Goal: Task Accomplishment & Management: Manage account settings

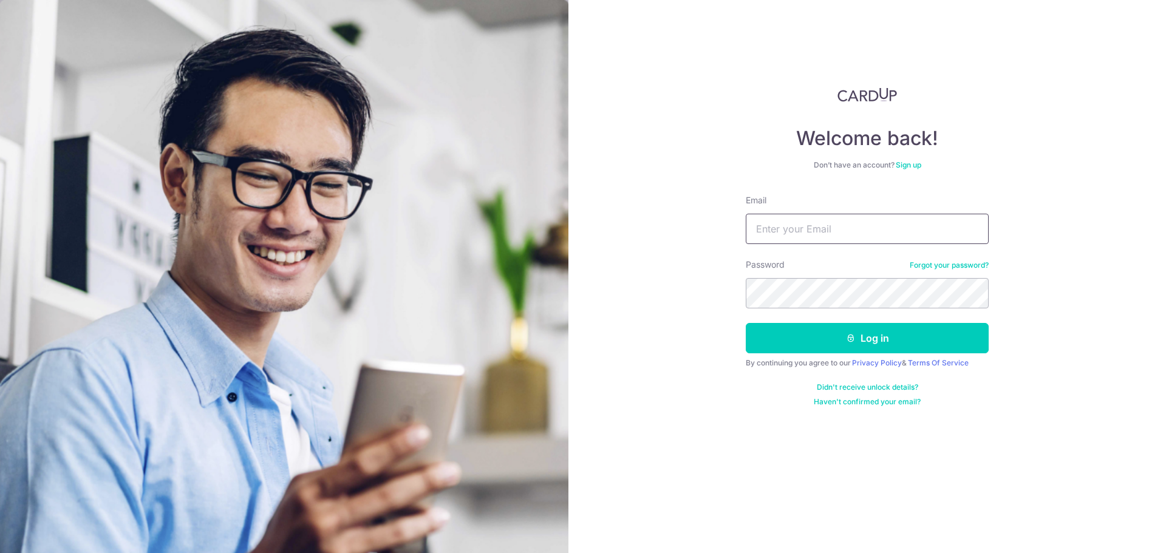
click at [821, 231] on input "Email" at bounding box center [867, 229] width 243 height 30
type input "[EMAIL_ADDRESS][DOMAIN_NAME]"
click at [830, 340] on button "Log in" at bounding box center [867, 338] width 243 height 30
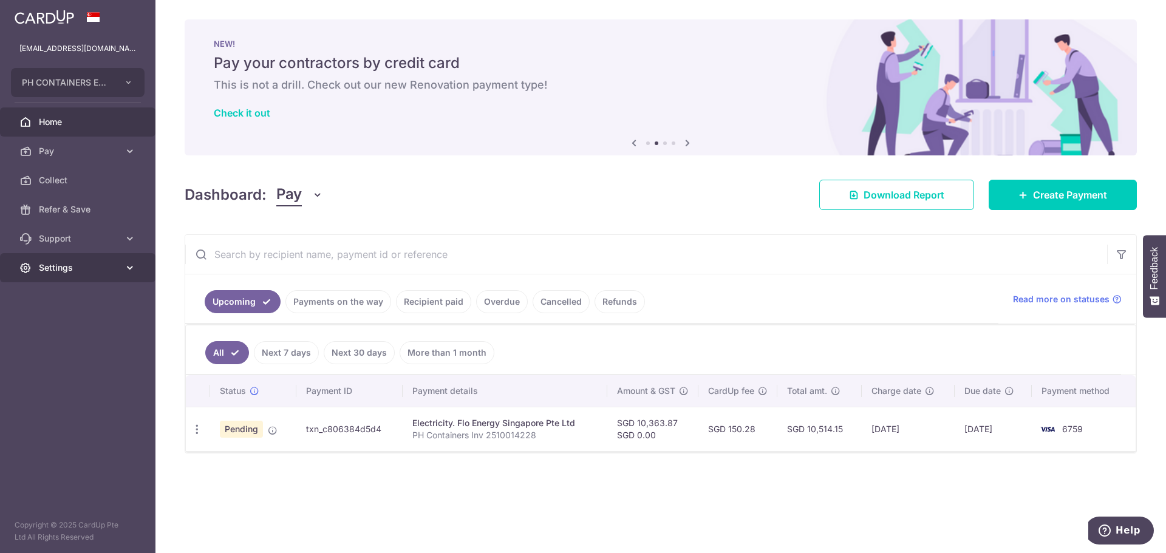
click at [114, 268] on span "Settings" at bounding box center [79, 268] width 80 height 12
click at [60, 326] on span "Logout" at bounding box center [79, 326] width 80 height 12
